Goal: Task Accomplishment & Management: Use online tool/utility

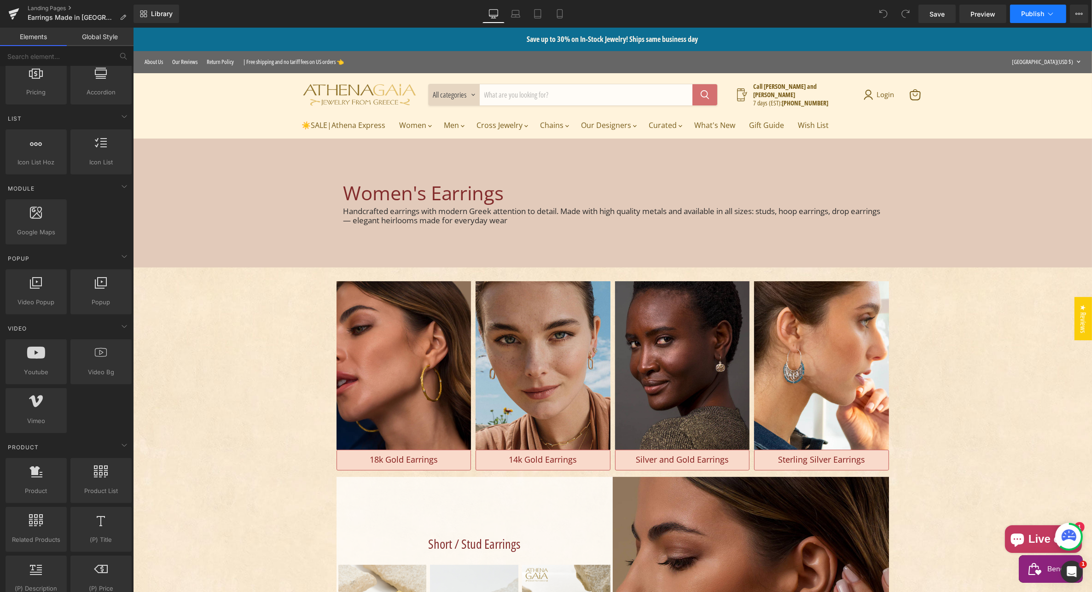
click at [1032, 7] on button "Publish" at bounding box center [1038, 14] width 56 height 18
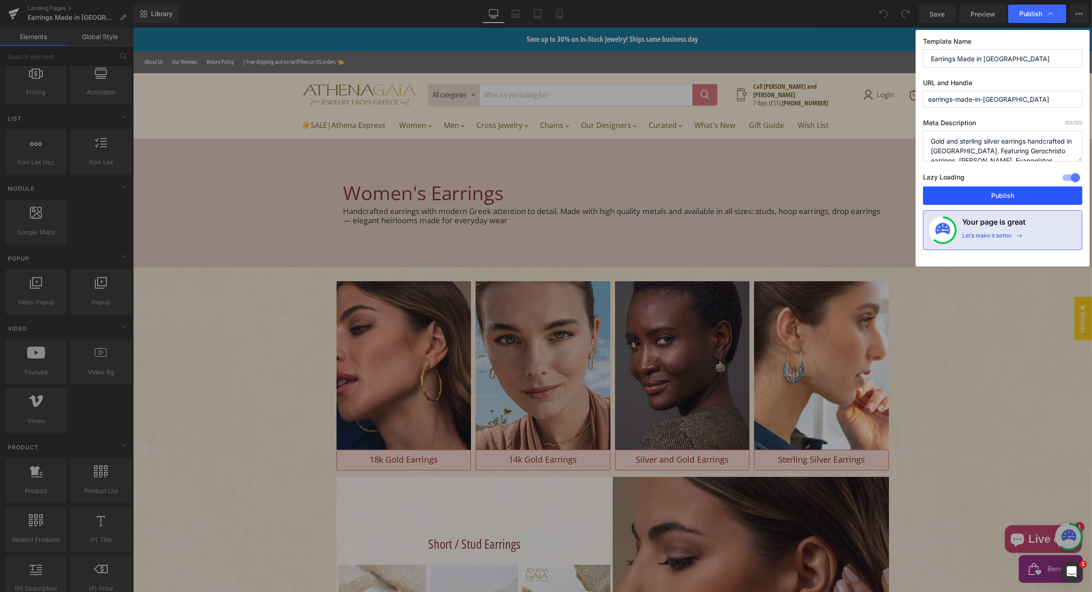
click at [1008, 192] on button "Publish" at bounding box center [1002, 195] width 159 height 18
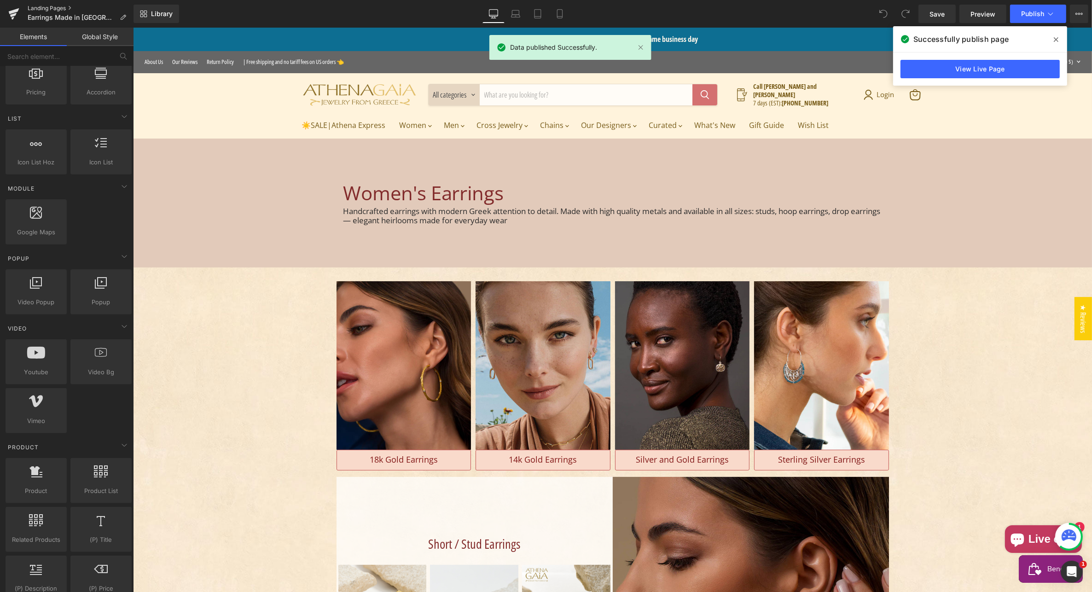
click at [41, 7] on link "Landing Pages" at bounding box center [81, 8] width 106 height 7
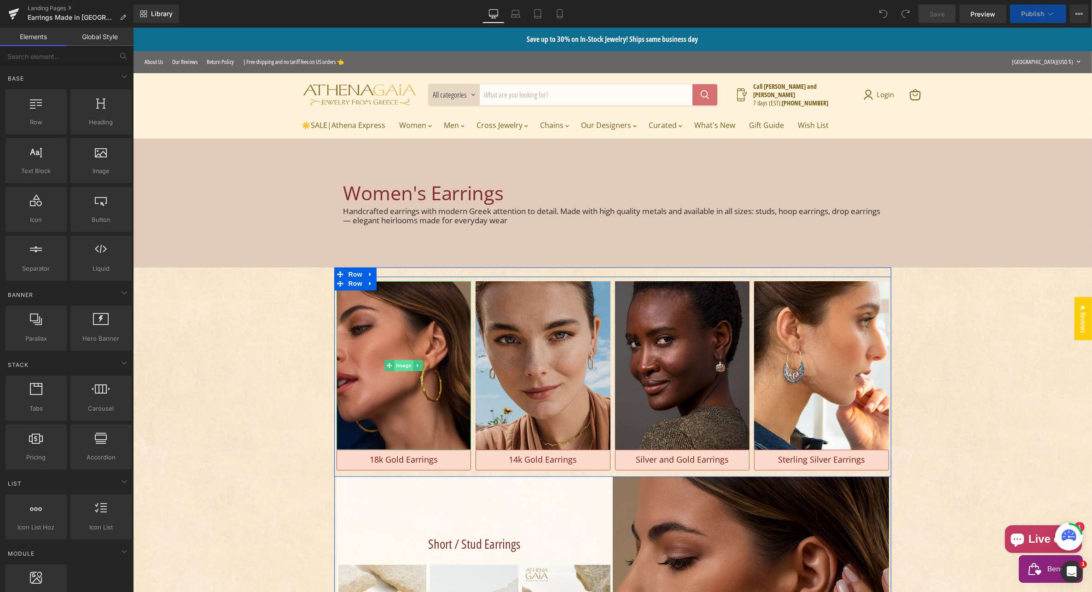
click at [394, 365] on span "Image" at bounding box center [403, 365] width 19 height 11
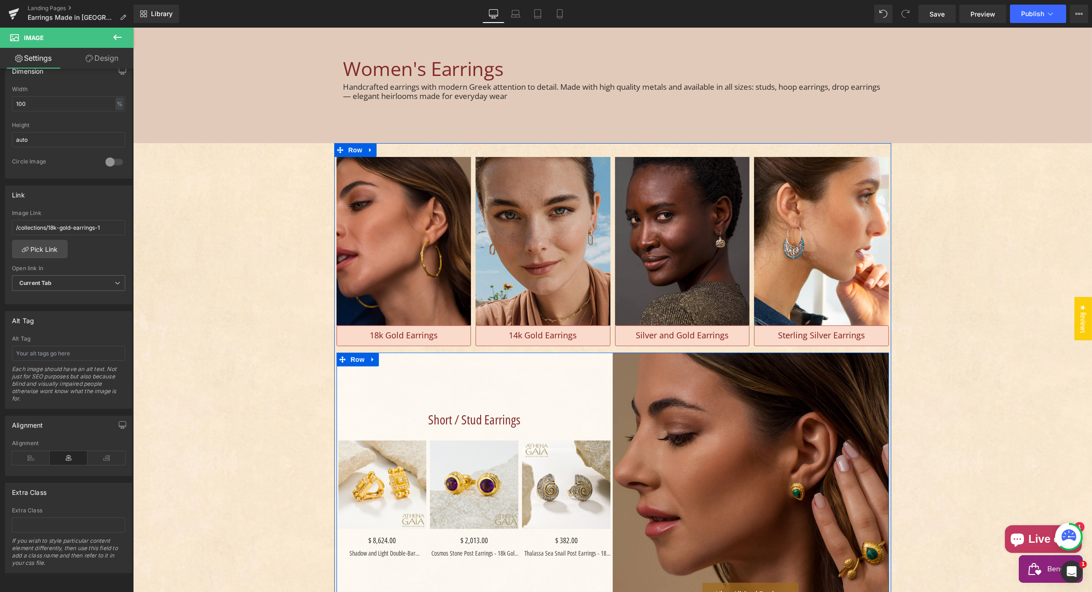
scroll to position [160, 0]
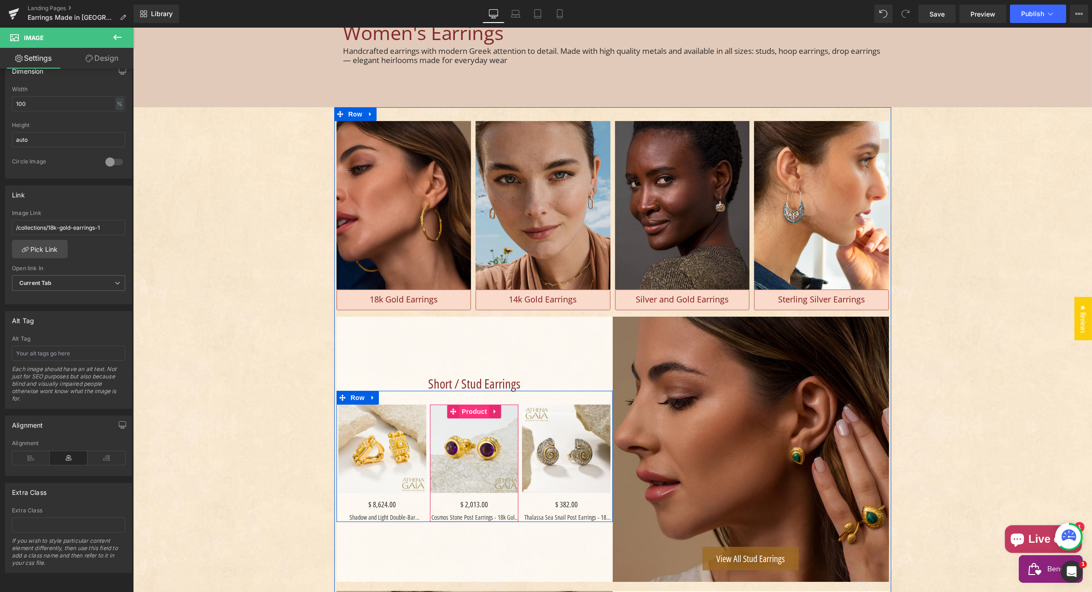
click at [471, 410] on span "Product" at bounding box center [474, 412] width 30 height 14
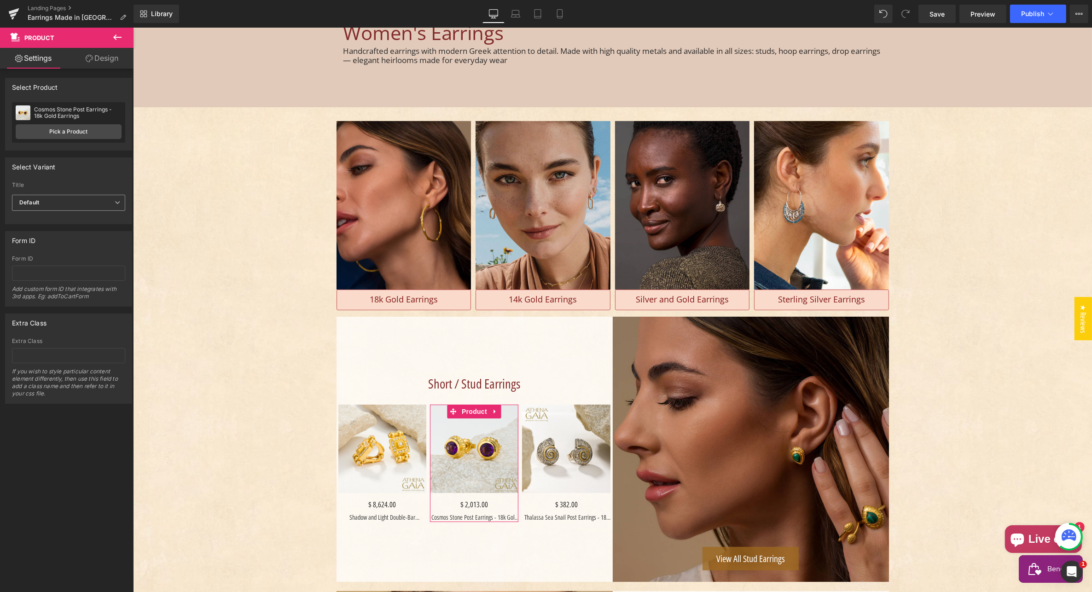
click at [68, 199] on span "Default" at bounding box center [68, 203] width 113 height 16
click at [78, 175] on div "Select Variant auto Title Default Default Title Default Default Default Title" at bounding box center [68, 190] width 127 height 67
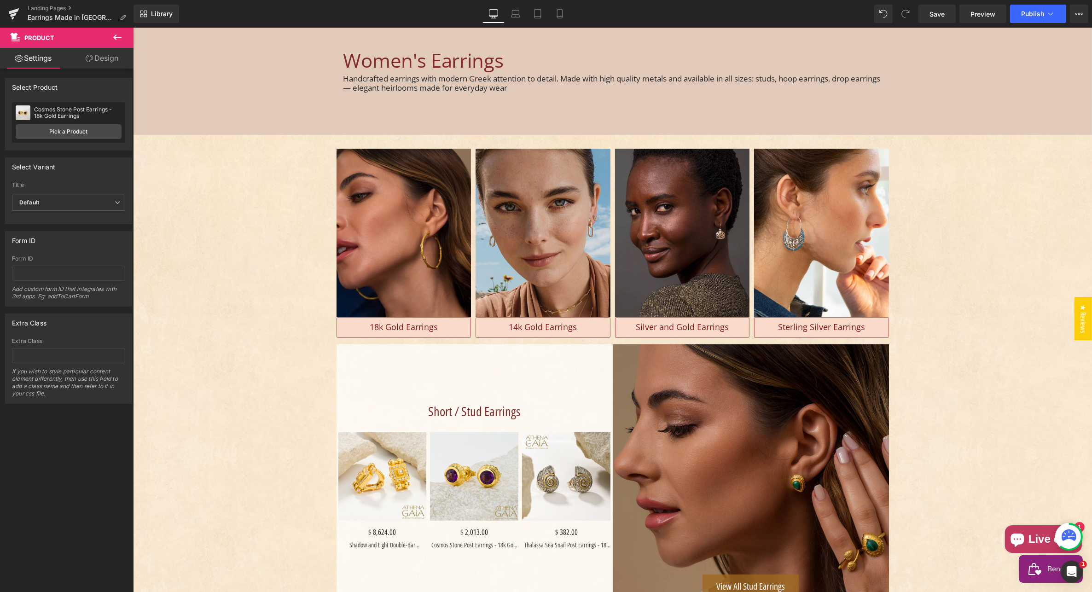
scroll to position [81, 0]
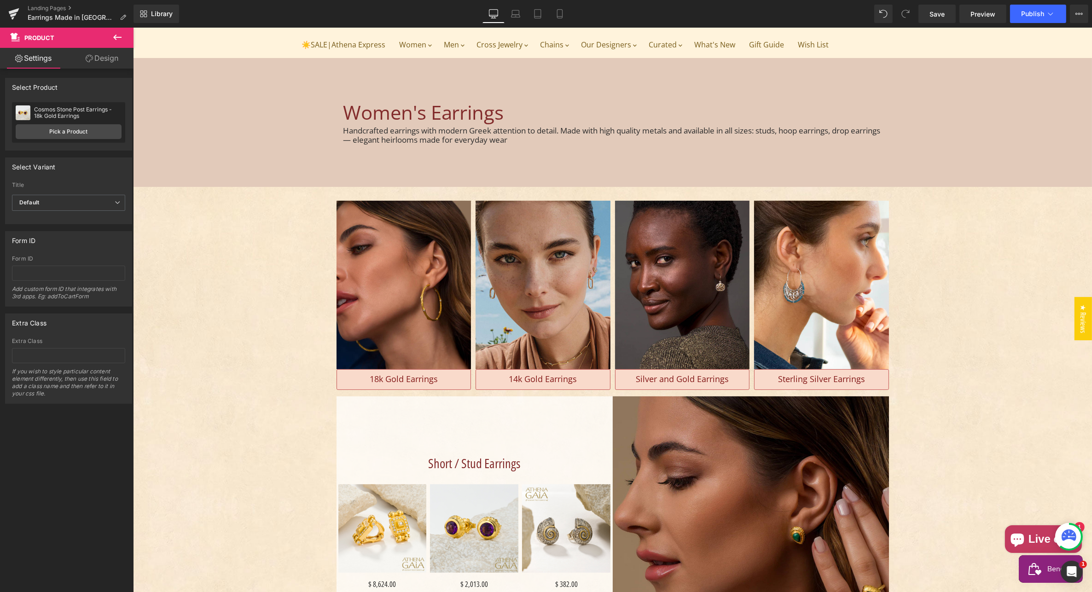
click at [123, 36] on button at bounding box center [117, 38] width 32 height 20
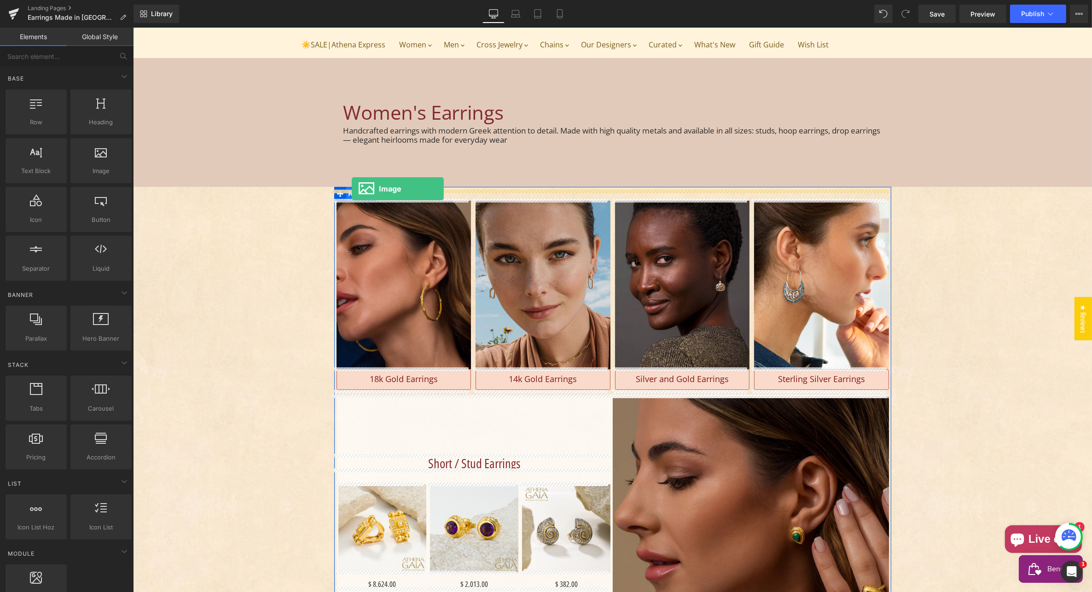
drag, startPoint x: 228, startPoint y: 190, endPoint x: 358, endPoint y: 187, distance: 129.9
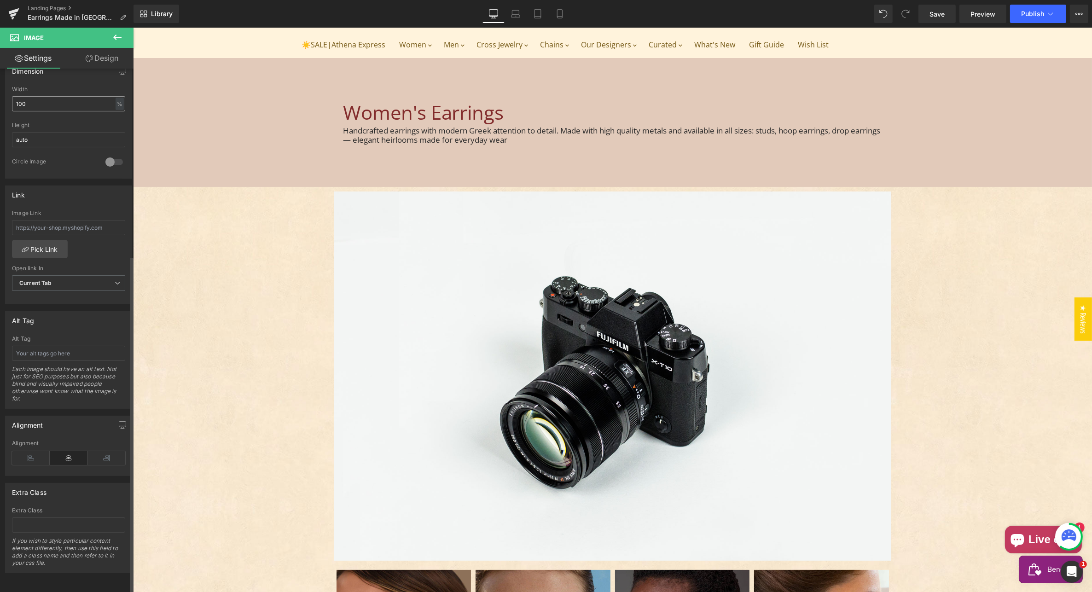
scroll to position [0, 0]
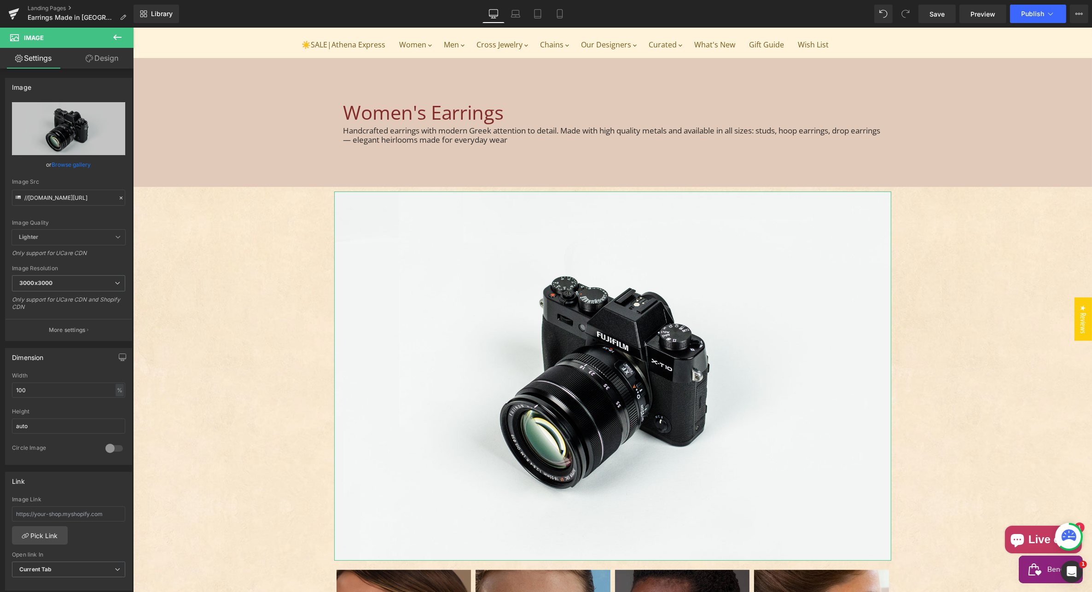
click at [104, 63] on link "Design" at bounding box center [102, 58] width 67 height 21
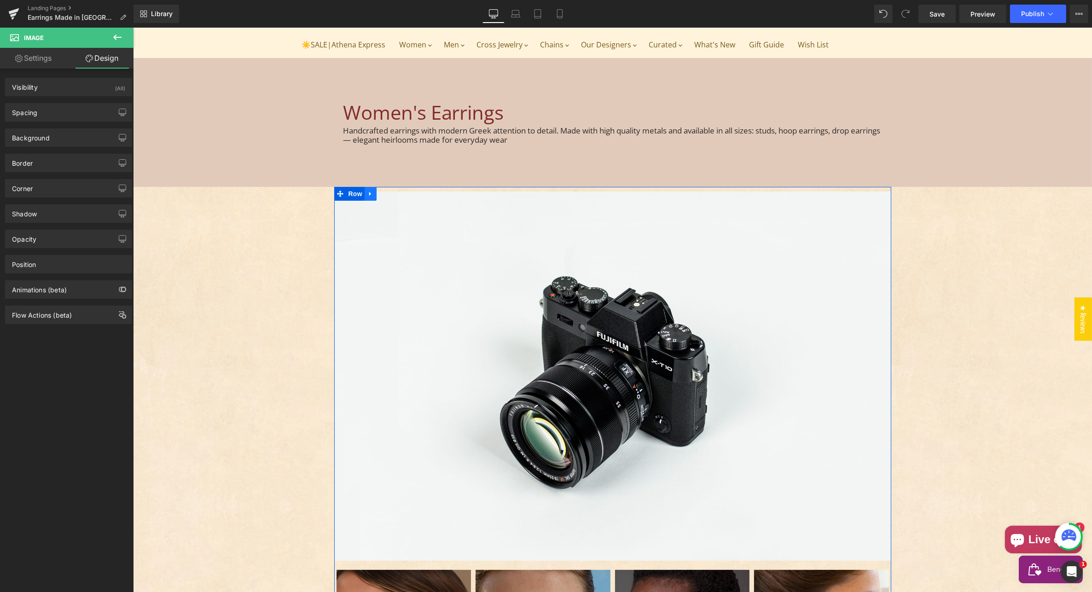
click at [369, 191] on link "Main content" at bounding box center [370, 194] width 12 height 14
click at [391, 193] on icon "Main content" at bounding box center [394, 194] width 6 height 6
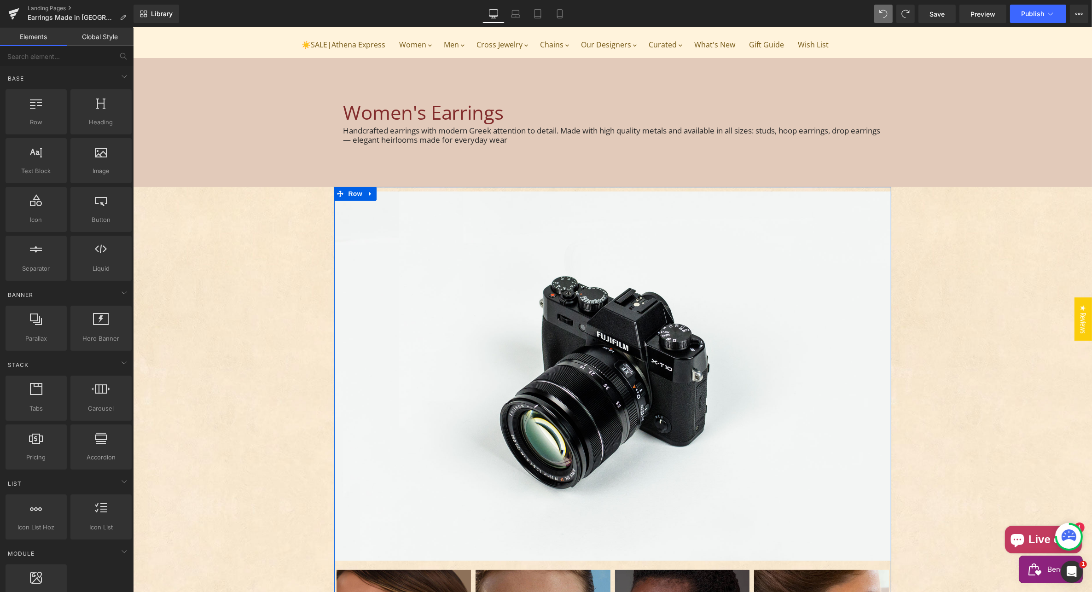
click at [367, 193] on icon "Main content" at bounding box center [370, 194] width 6 height 7
drag, startPoint x: 264, startPoint y: 250, endPoint x: 283, endPoint y: 248, distance: 19.5
click at [624, 373] on icon "Main content" at bounding box center [626, 376] width 5 height 6
click at [628, 375] on icon "Main content" at bounding box center [630, 376] width 5 height 6
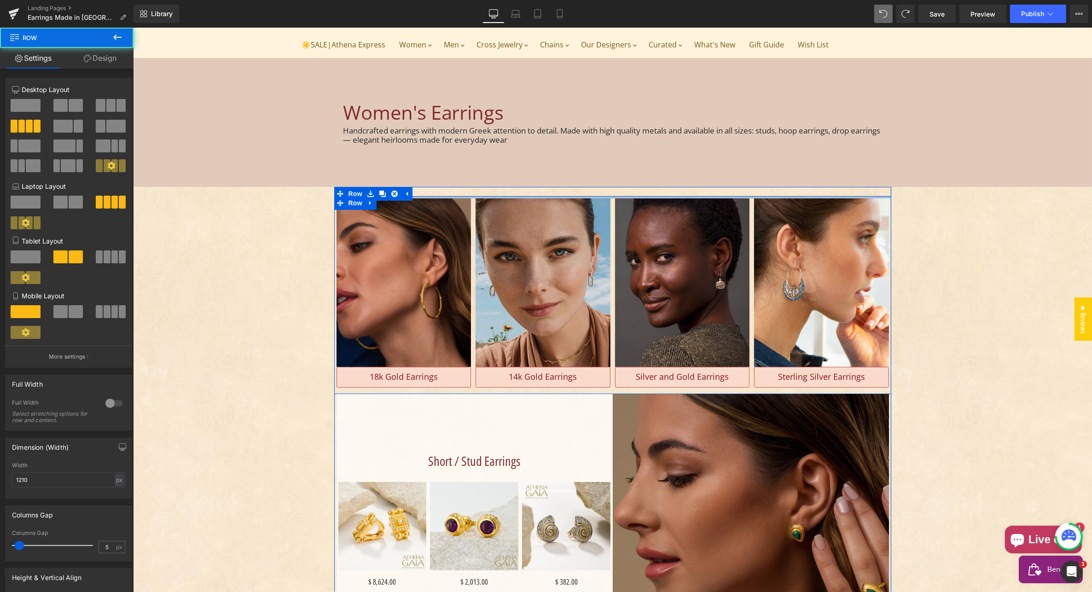
drag, startPoint x: 451, startPoint y: 196, endPoint x: 350, endPoint y: 156, distance: 108.6
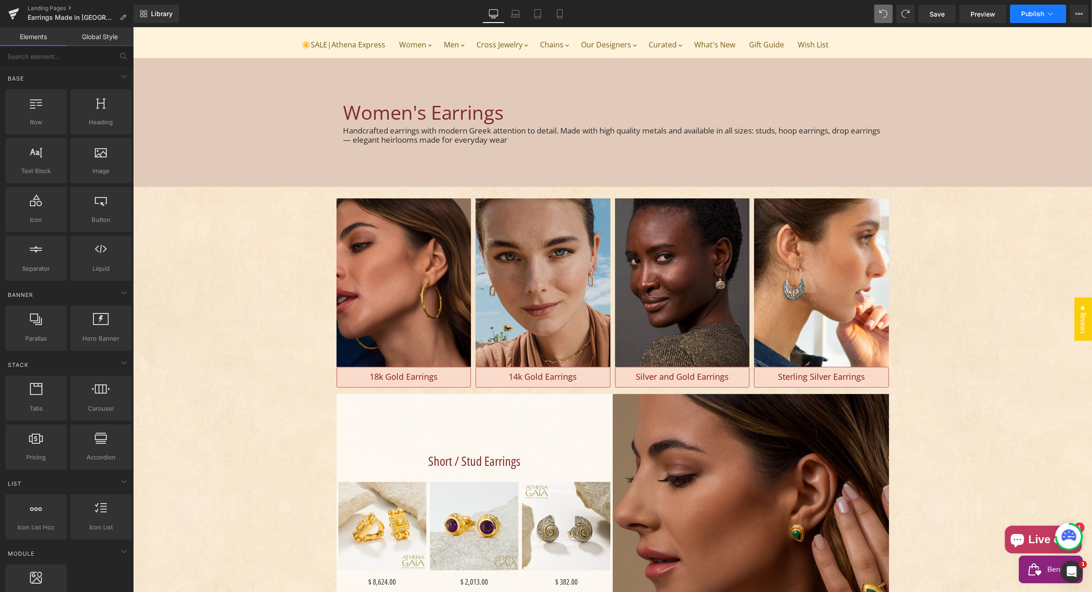
click at [1034, 6] on button "Publish" at bounding box center [1038, 14] width 56 height 18
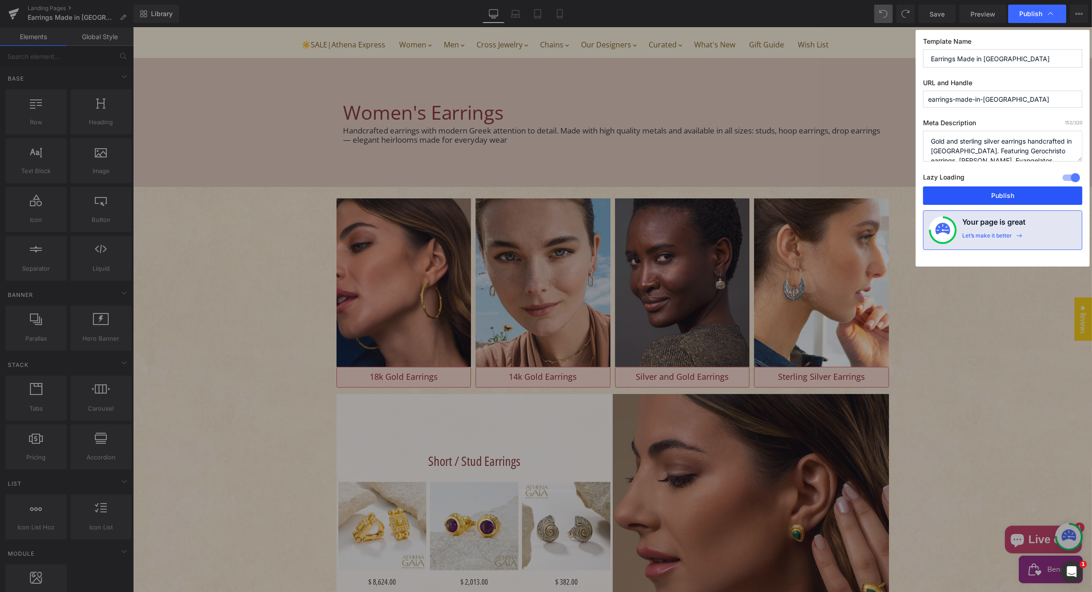
click at [989, 194] on button "Publish" at bounding box center [1002, 195] width 159 height 18
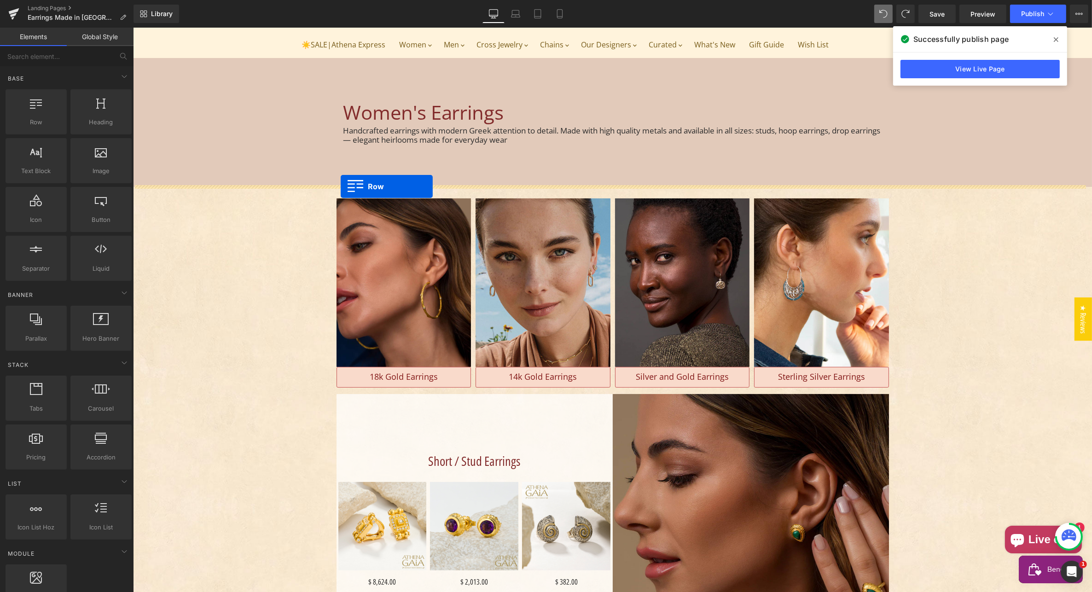
drag, startPoint x: 165, startPoint y: 140, endPoint x: 339, endPoint y: 183, distance: 178.7
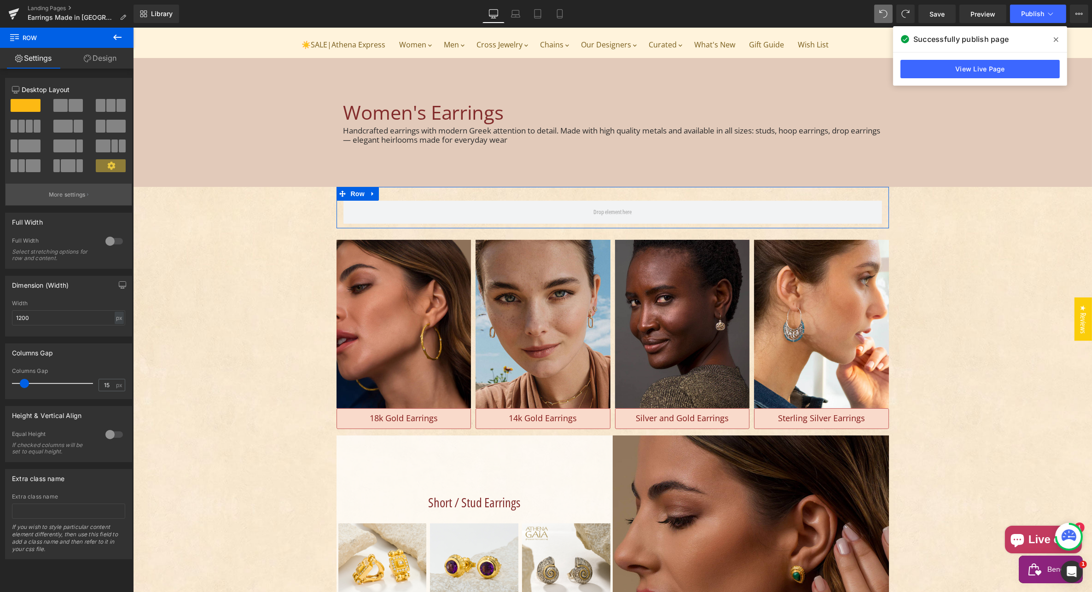
click at [68, 199] on p "More settings" at bounding box center [67, 195] width 37 height 8
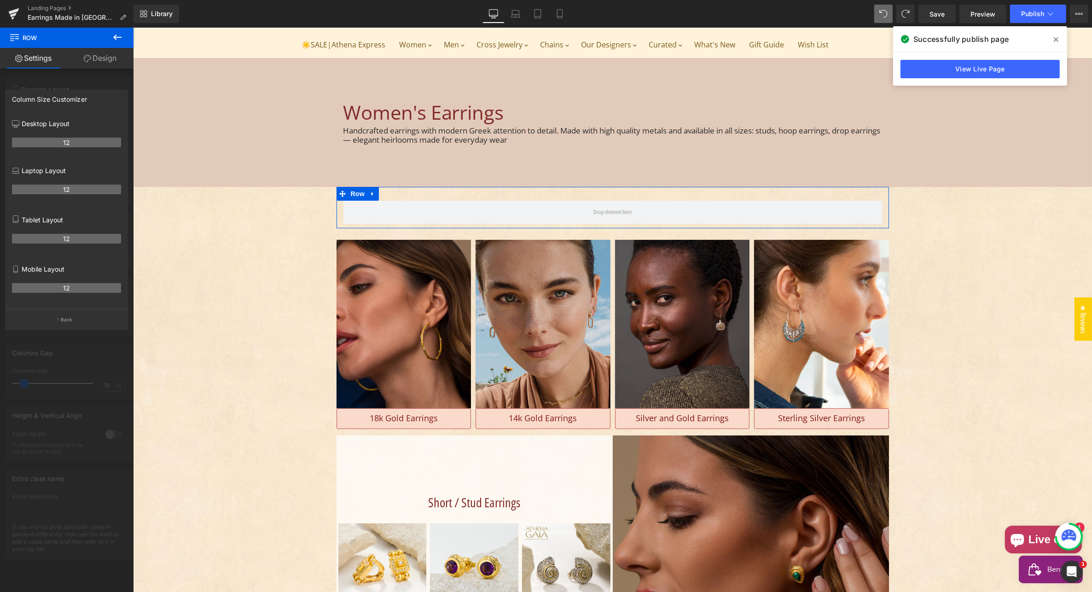
click at [102, 57] on link "Design" at bounding box center [100, 58] width 67 height 21
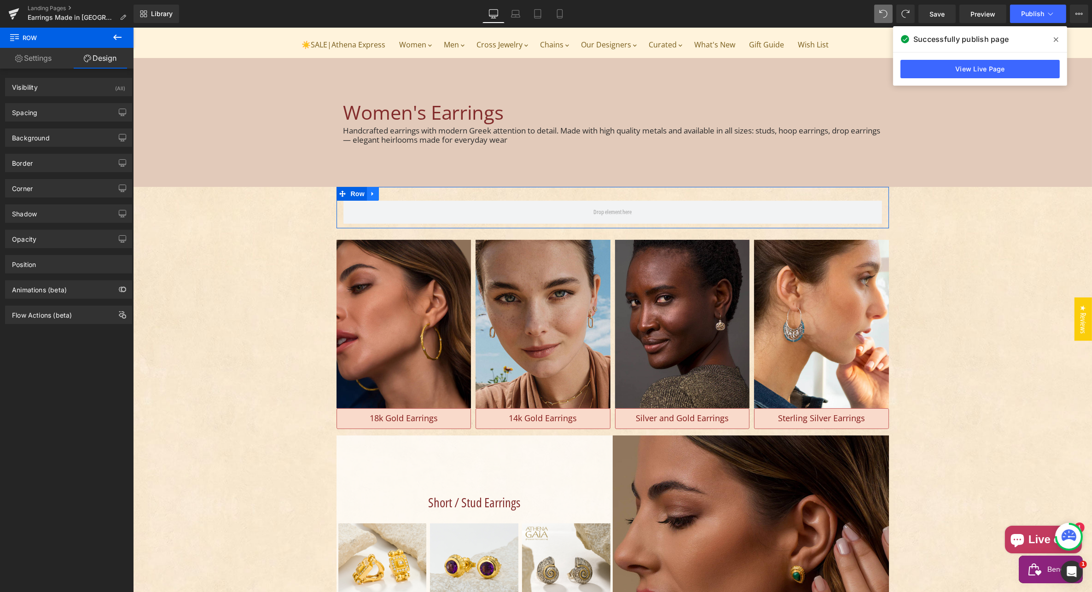
click at [369, 191] on icon "Main content" at bounding box center [372, 194] width 6 height 7
click at [393, 192] on icon "Main content" at bounding box center [396, 194] width 6 height 7
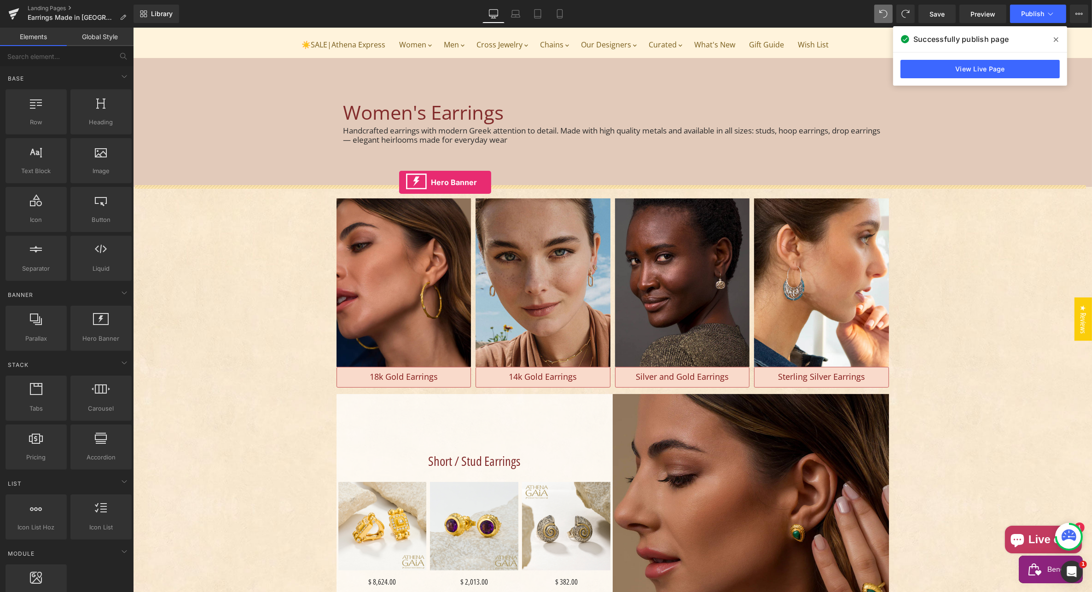
drag, startPoint x: 228, startPoint y: 355, endPoint x: 406, endPoint y: 182, distance: 248.1
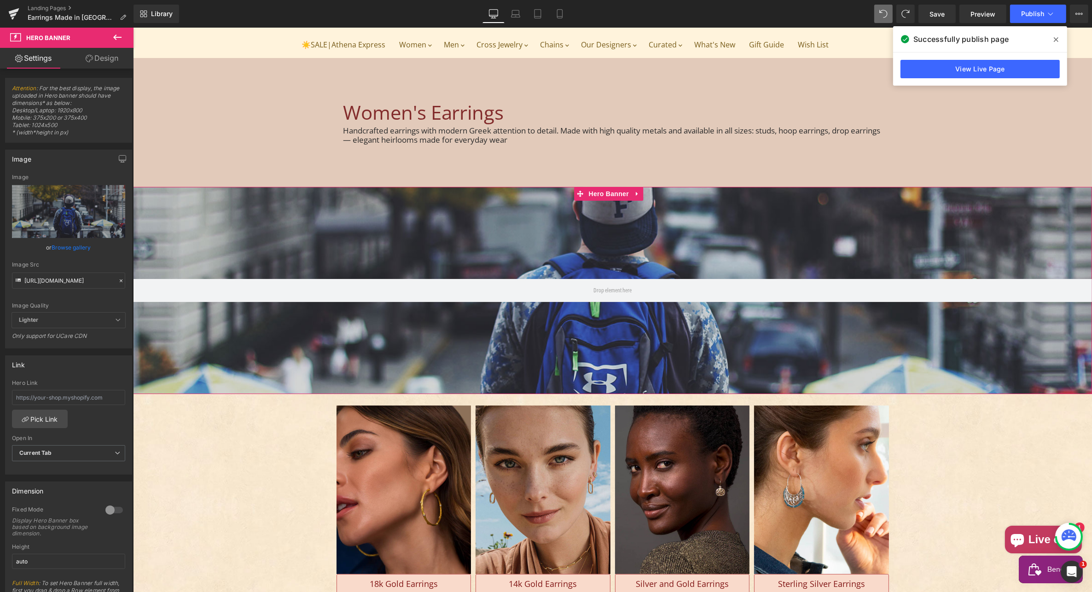
click at [104, 61] on link "Design" at bounding box center [102, 58] width 67 height 21
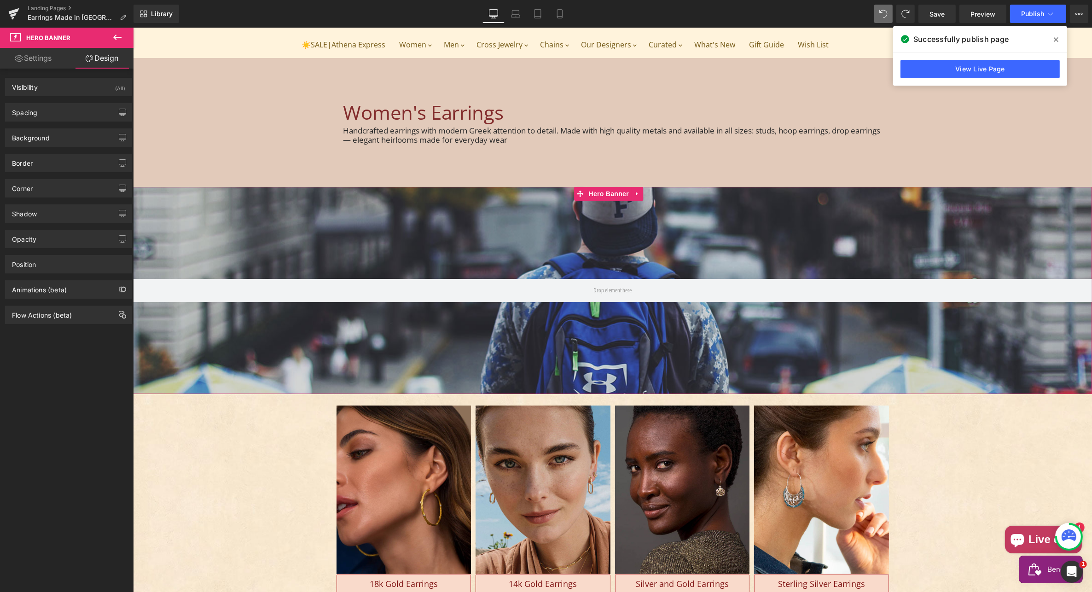
click at [31, 58] on link "Settings" at bounding box center [33, 58] width 67 height 21
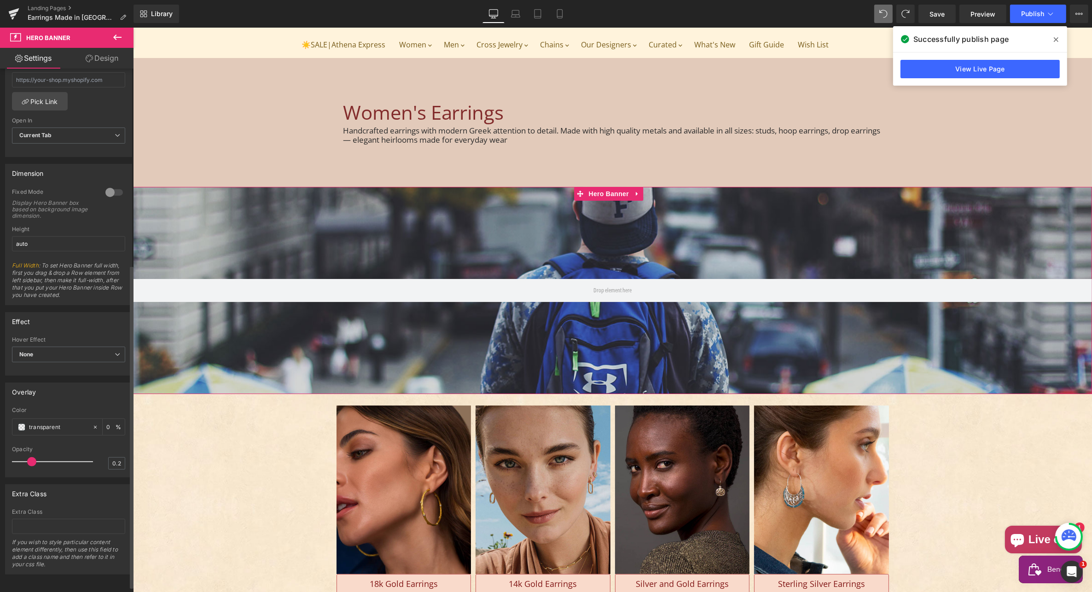
scroll to position [327, 0]
click at [41, 9] on link "Landing Pages" at bounding box center [81, 8] width 106 height 7
